Goal: Task Accomplishment & Management: Complete application form

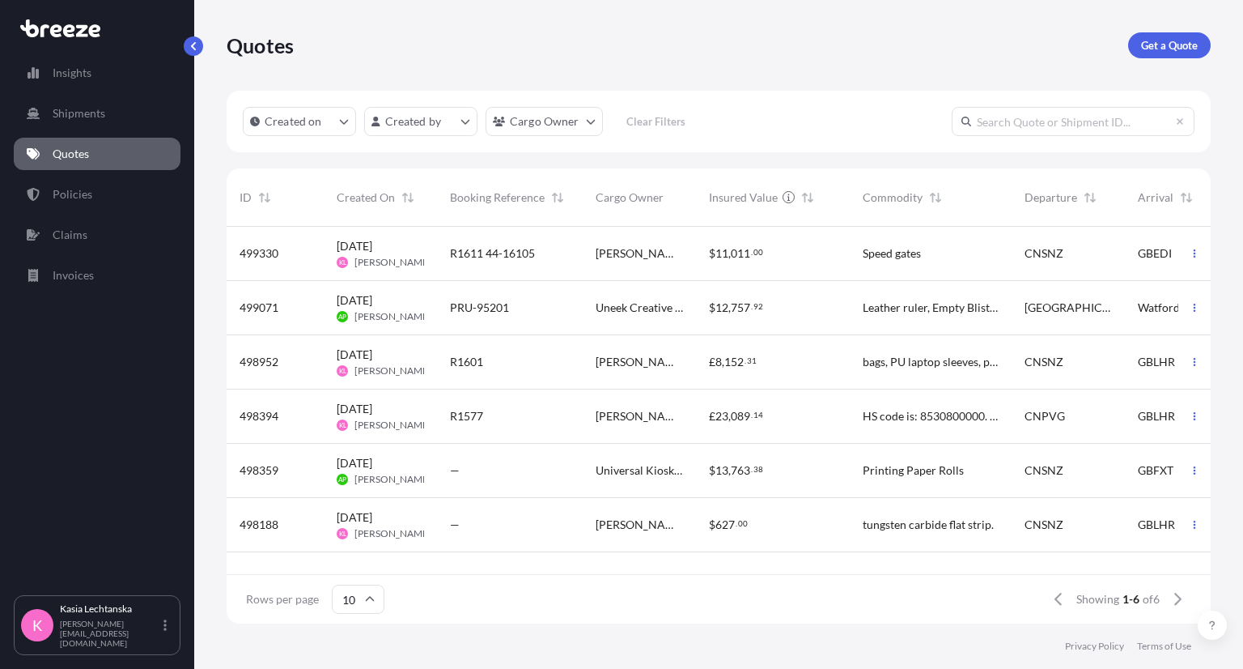
scroll to position [393, 971]
click at [605, 264] on div "[PERSON_NAME]" at bounding box center [639, 254] width 113 height 54
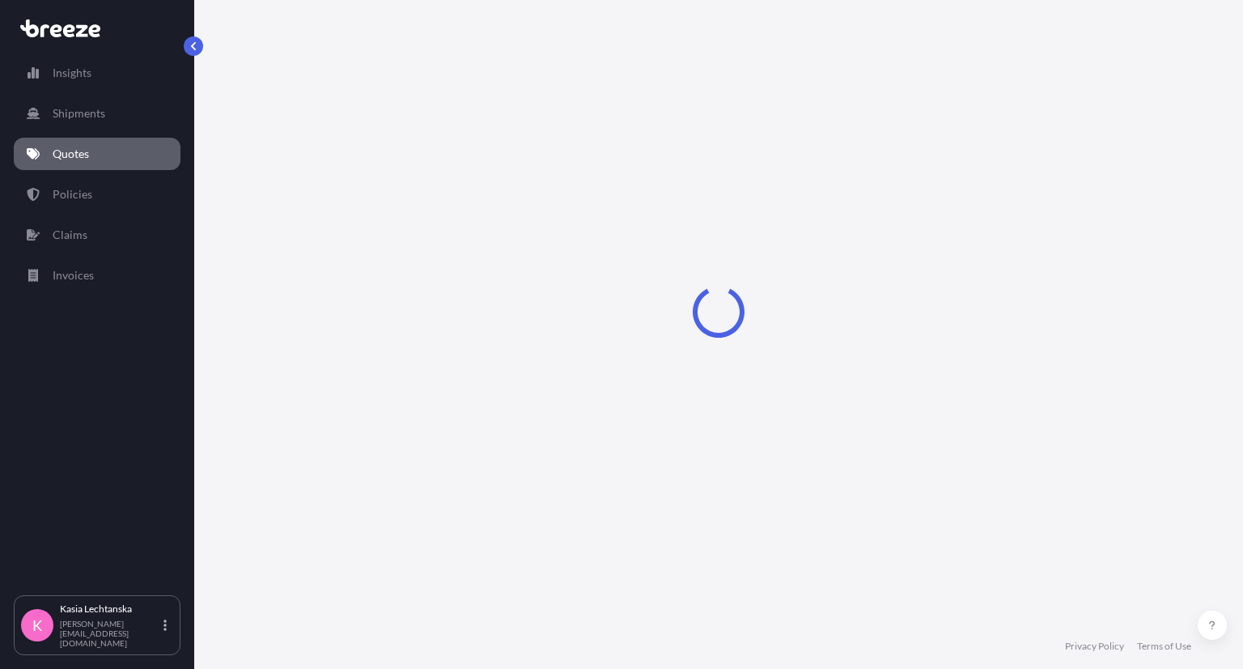
select select "Road"
select select "Air"
select select "Road"
select select "1"
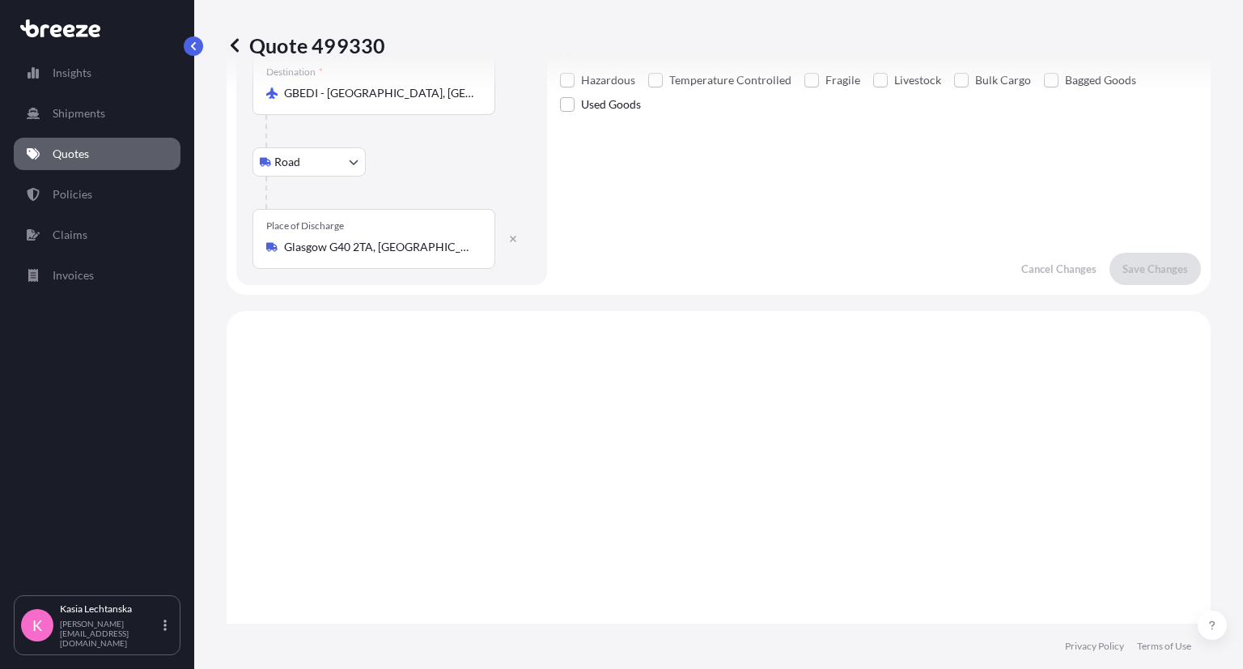
scroll to position [324, 0]
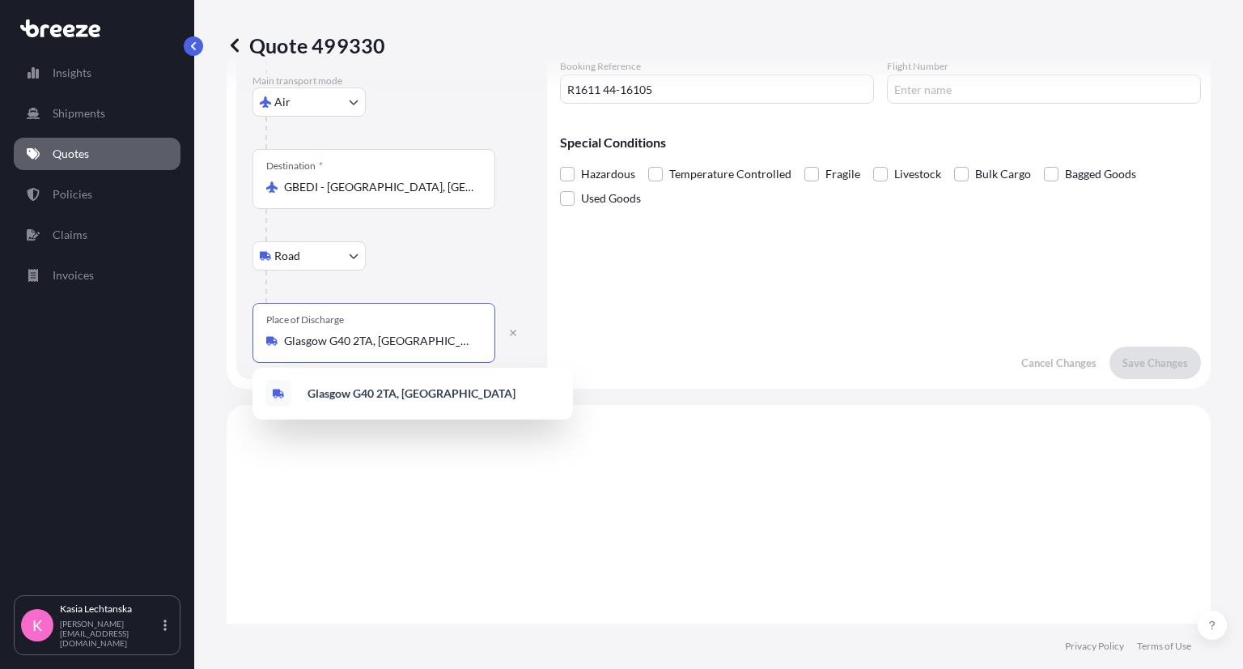
drag, startPoint x: 414, startPoint y: 340, endPoint x: 246, endPoint y: 339, distance: 168.4
click at [246, 339] on div "Route Details Place of loading [GEOGRAPHIC_DATA], [GEOGRAPHIC_DATA], [GEOGRAPHI…" at bounding box center [391, 78] width 311 height 602
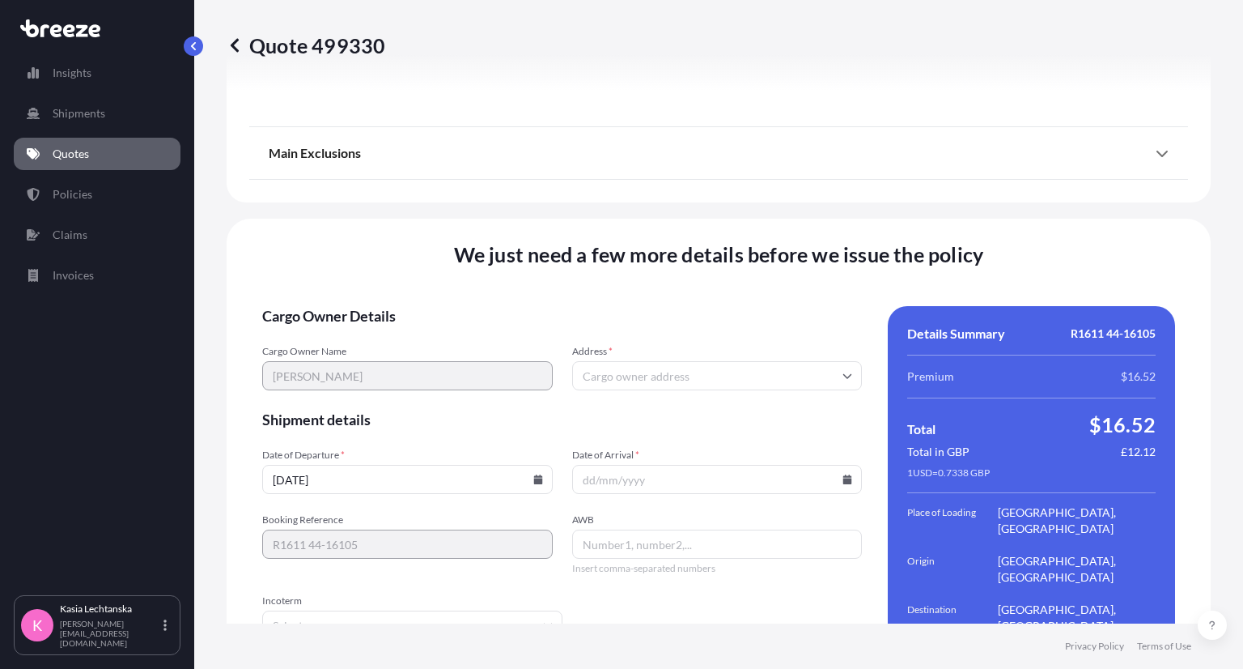
scroll to position [2219, 0]
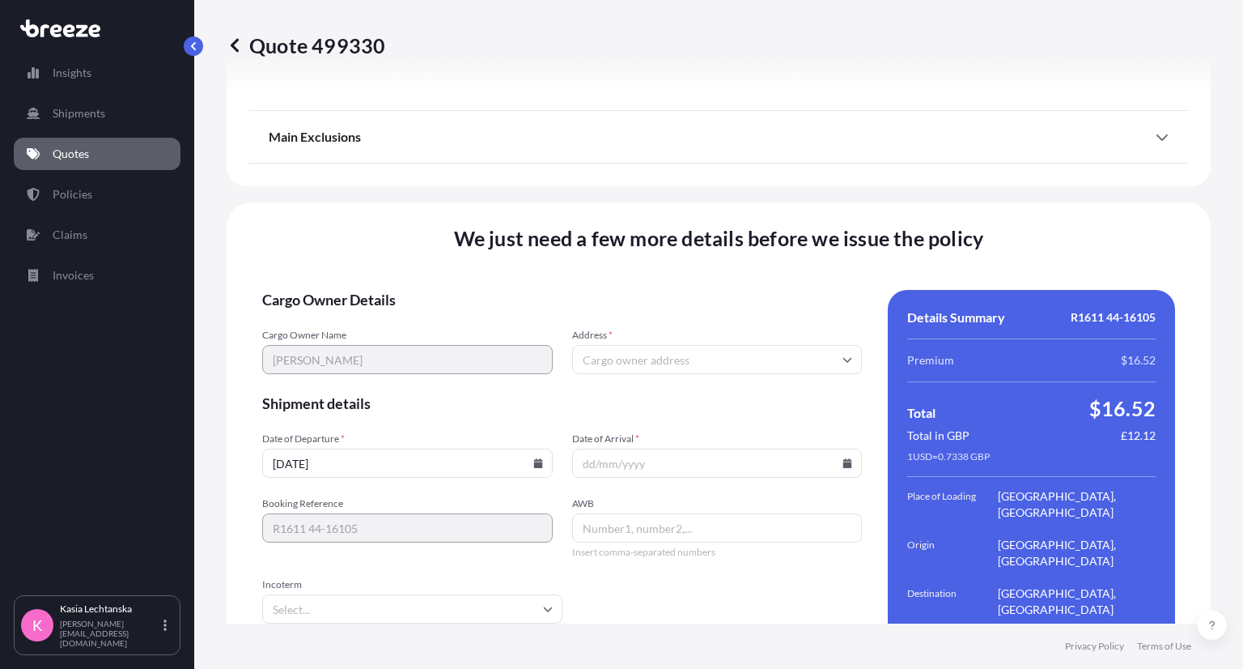
click at [712, 345] on input "Address *" at bounding box center [717, 359] width 291 height 29
paste input "Glasgow G40 2TA, [GEOGRAPHIC_DATA]"
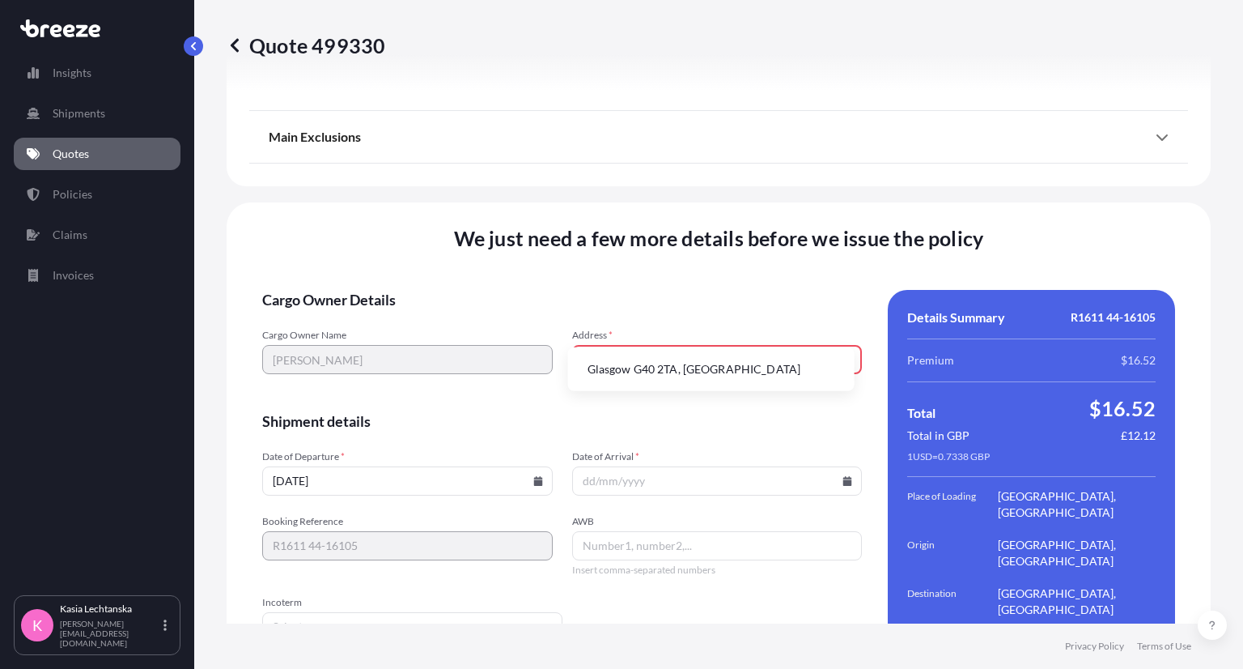
click at [710, 371] on li "Glasgow G40 2TA, [GEOGRAPHIC_DATA]" at bounding box center [712, 369] width 274 height 31
type input "Glasgow G40 2TA, [GEOGRAPHIC_DATA]"
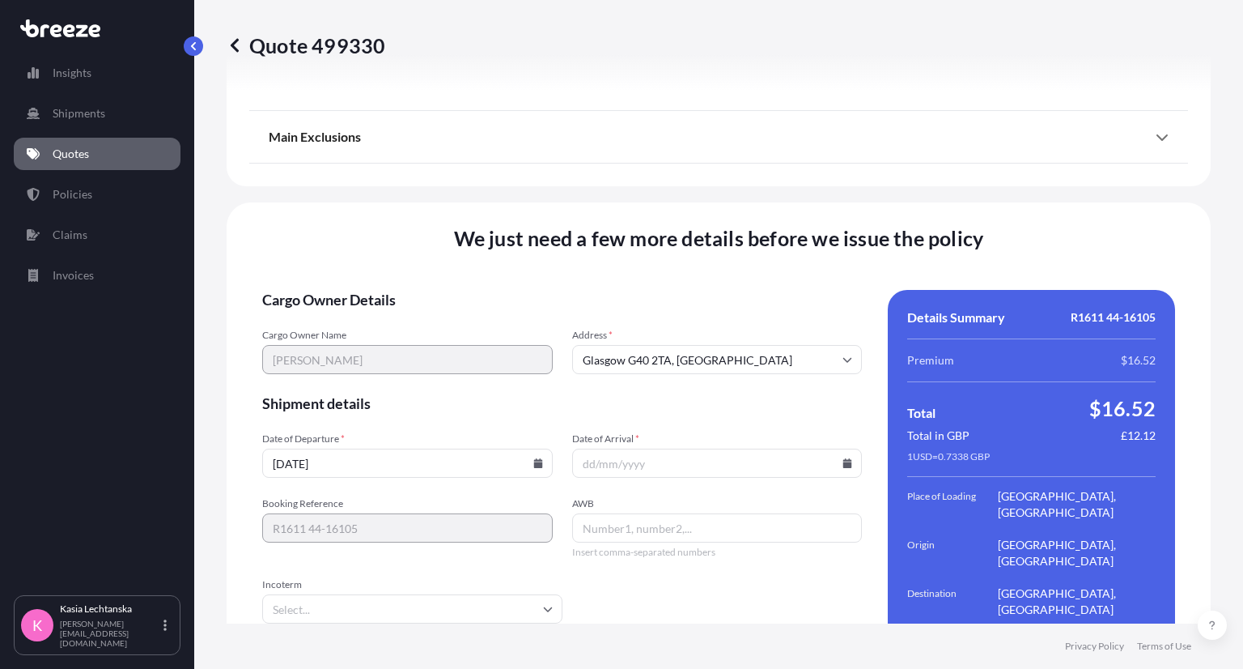
click at [709, 355] on form "Cargo Owner Details Cargo Owner Name [PERSON_NAME] Address * [GEOGRAPHIC_DATA] …" at bounding box center [562, 512] width 600 height 444
click at [848, 448] on input "Date of Arrival *" at bounding box center [717, 462] width 291 height 29
click at [843, 458] on icon at bounding box center [848, 463] width 10 height 10
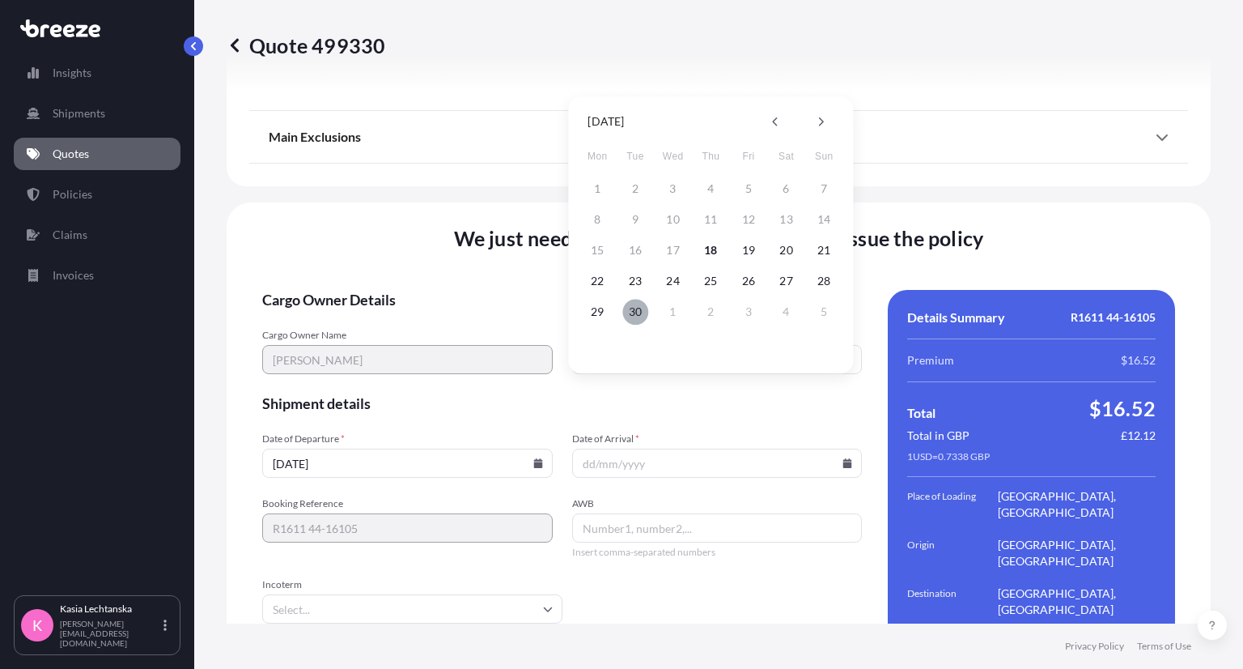
click at [634, 312] on button "30" at bounding box center [636, 312] width 26 height 26
type input "[DATE]"
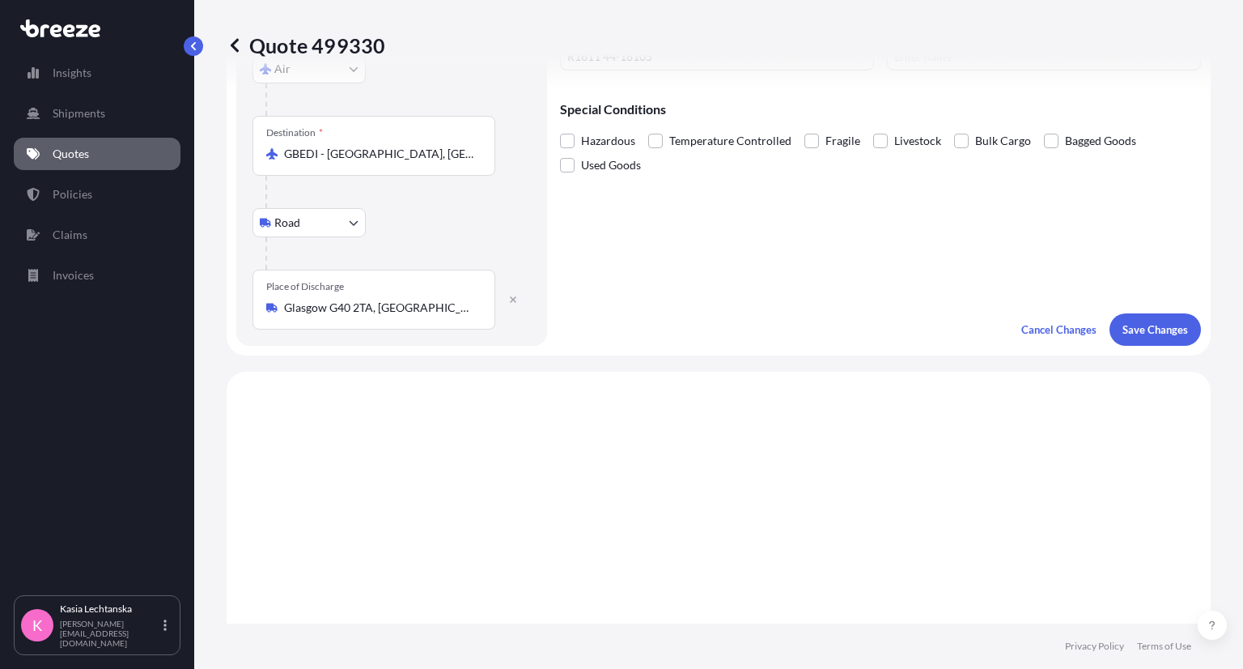
scroll to position [0, 0]
